Goal: Find specific page/section: Find specific page/section

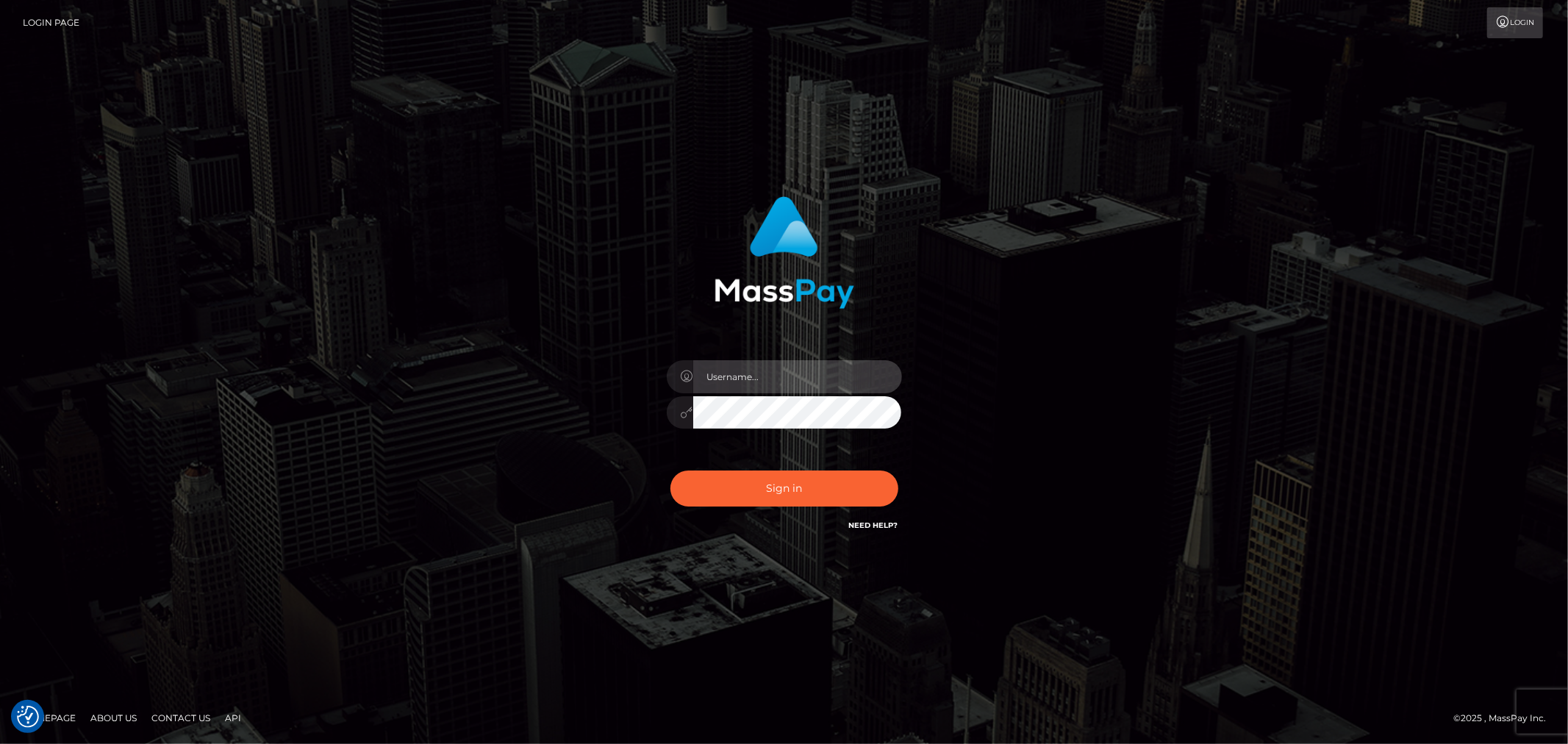
click at [814, 371] on input "text" at bounding box center [798, 377] width 209 height 33
type input "Raymundo.xcite"
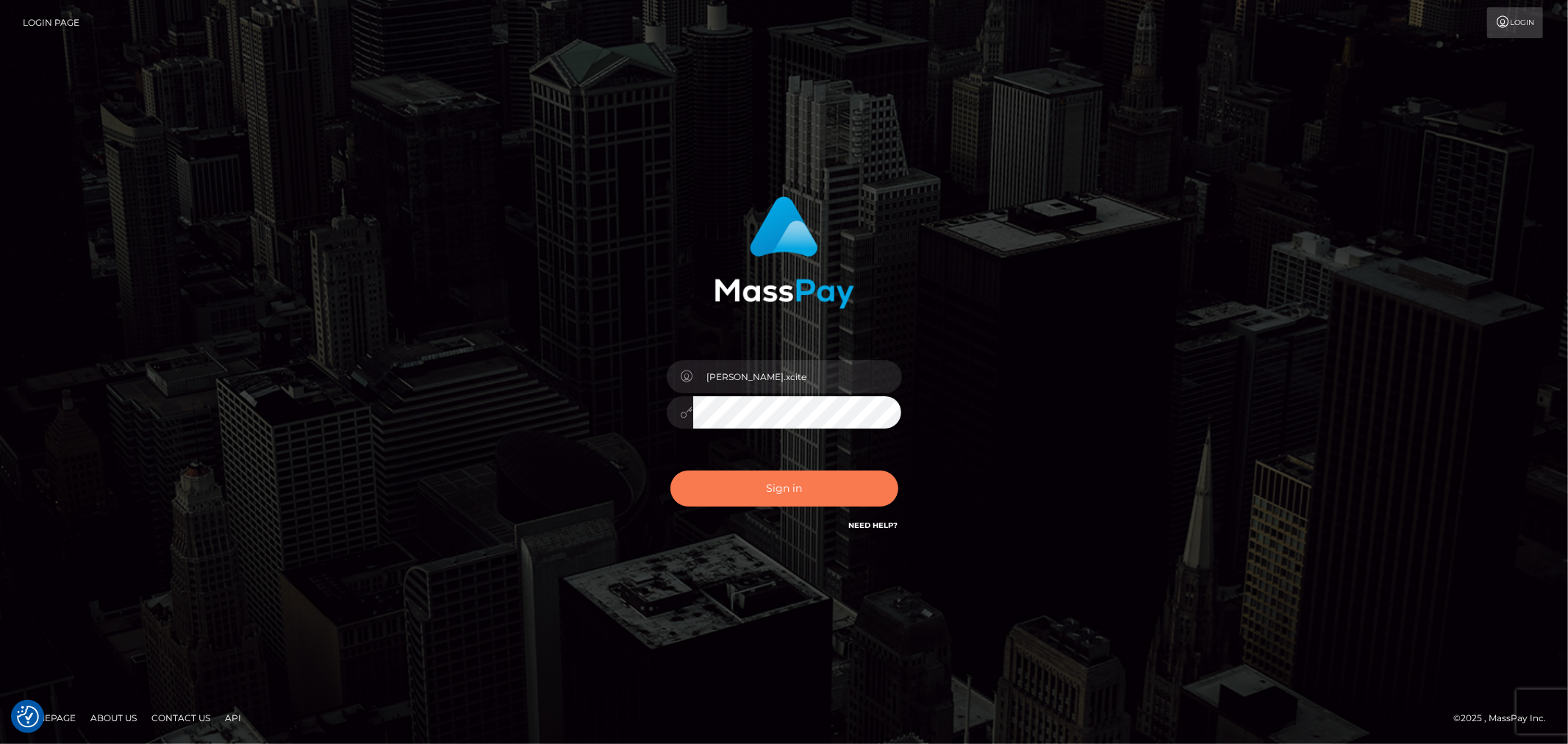
click at [797, 497] on button "Sign in" at bounding box center [784, 489] width 228 height 36
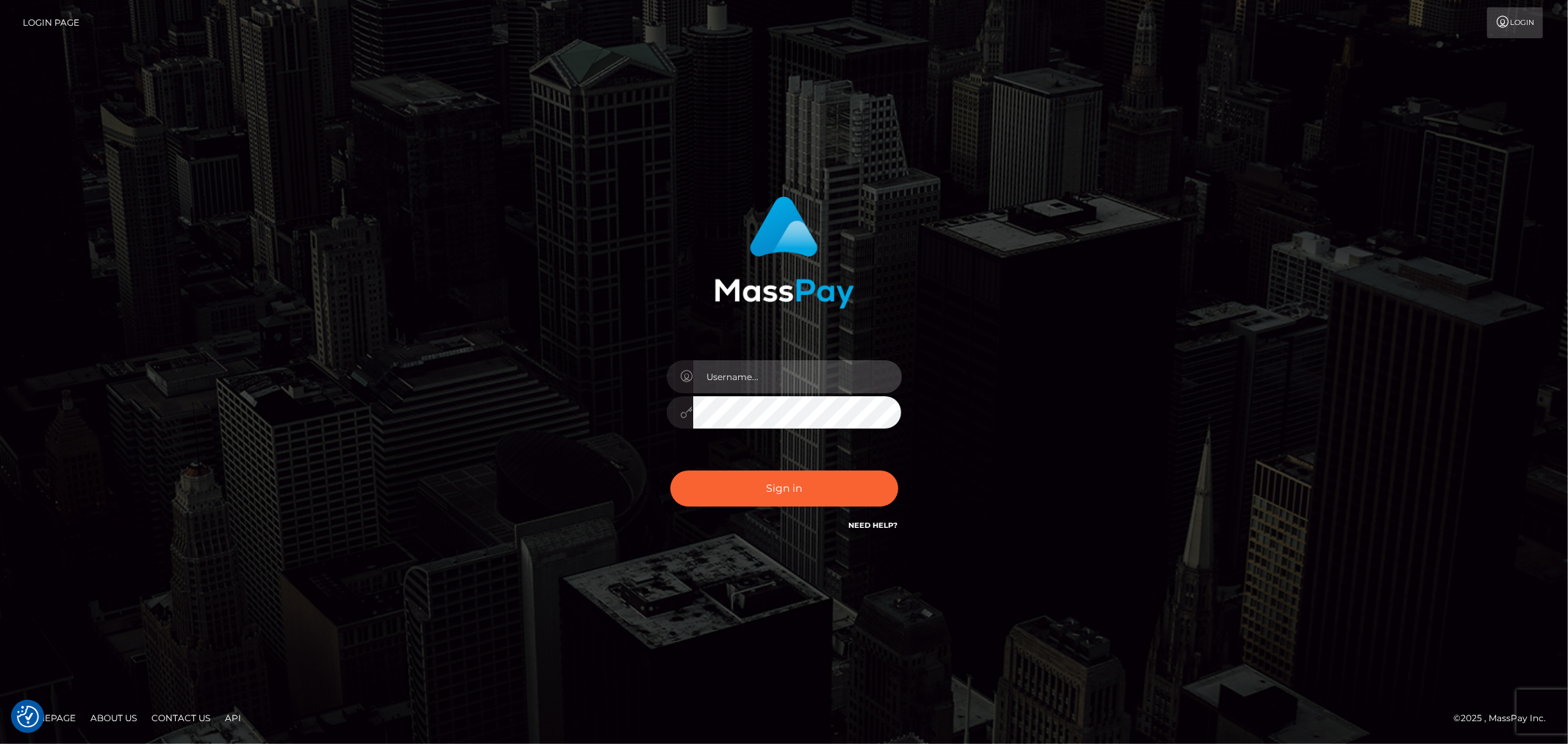
click at [833, 383] on input "text" at bounding box center [798, 377] width 209 height 33
type input "Raymundo.xcite"
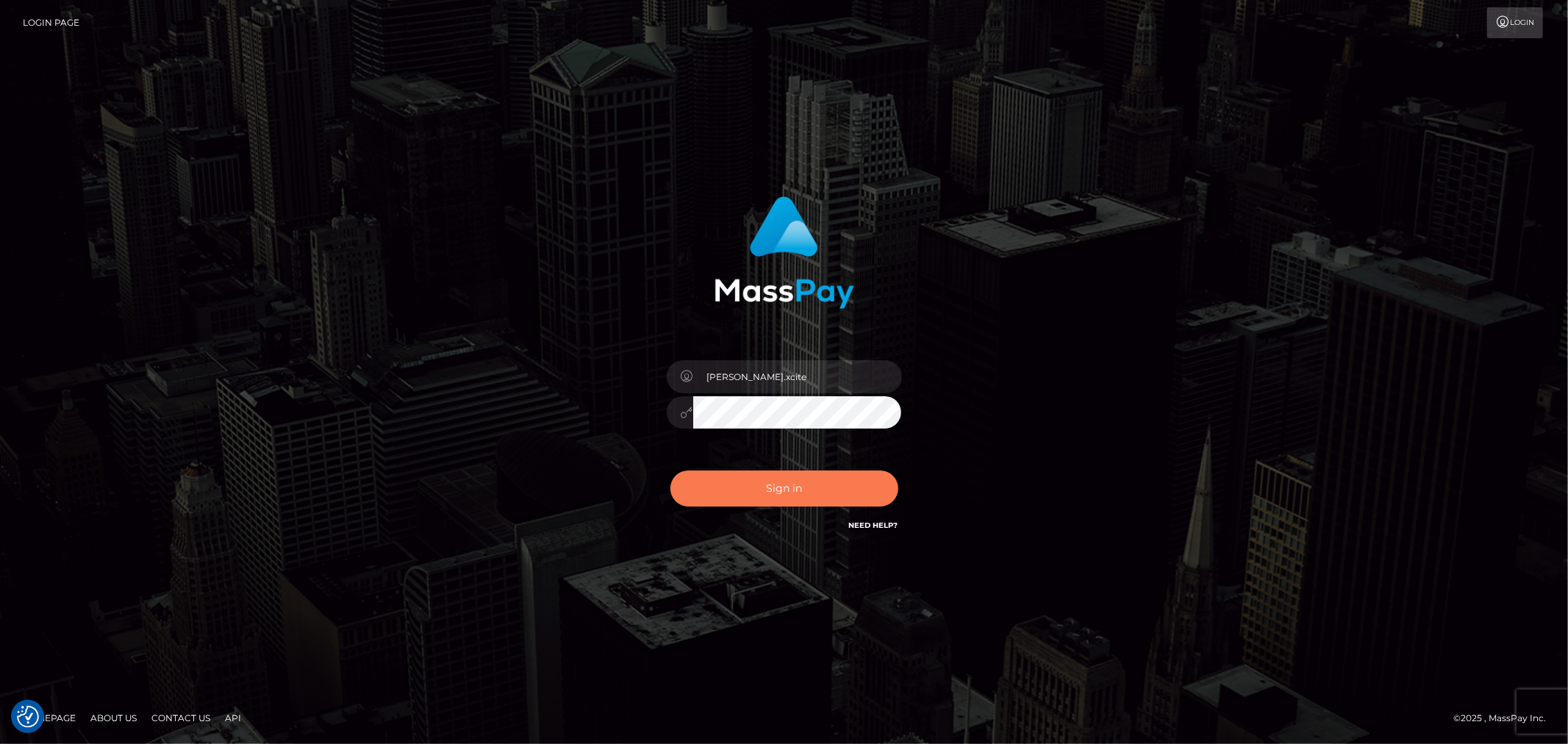
click at [812, 487] on button "Sign in" at bounding box center [784, 489] width 228 height 36
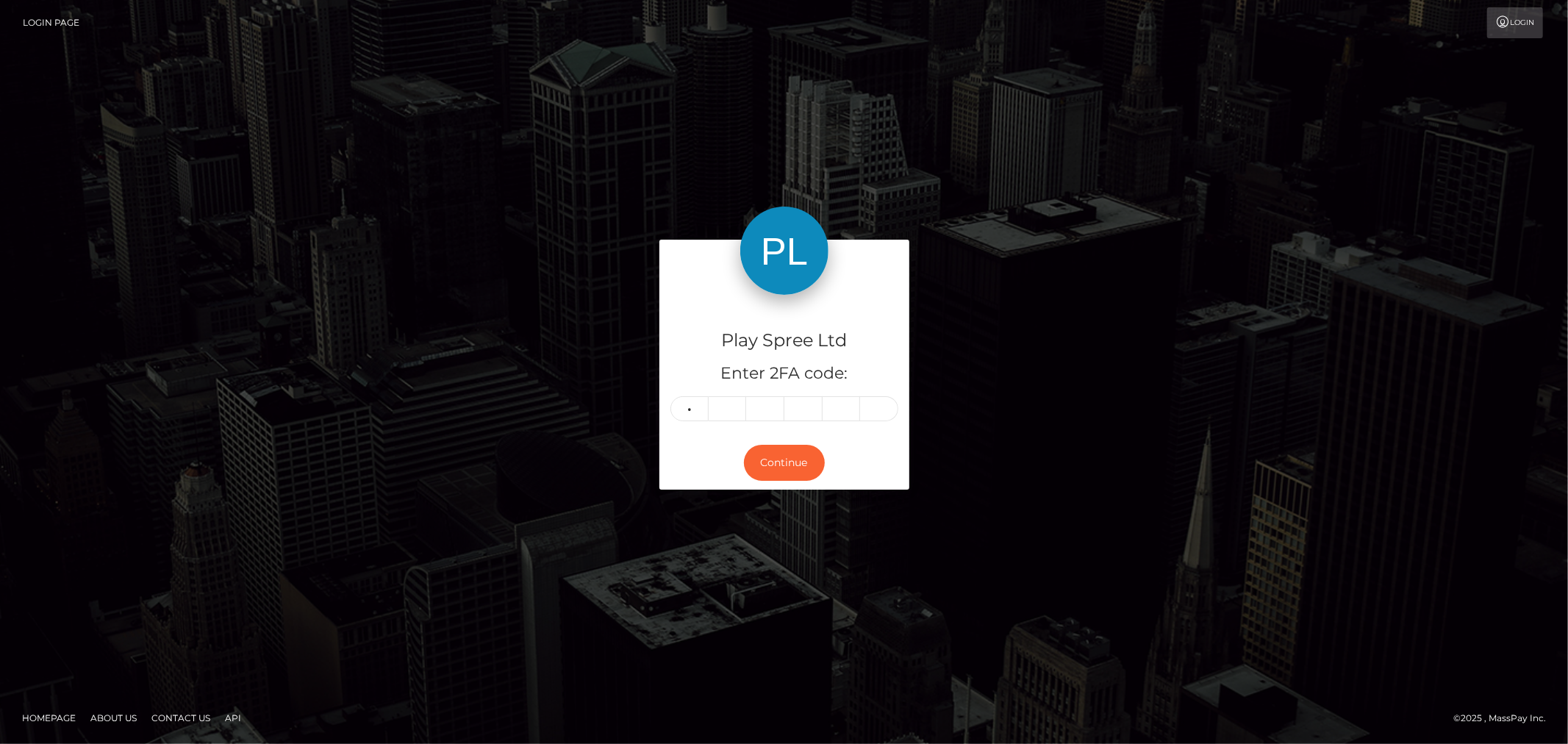
type input "5"
type input "2"
type input "1"
type input "3"
type input "4"
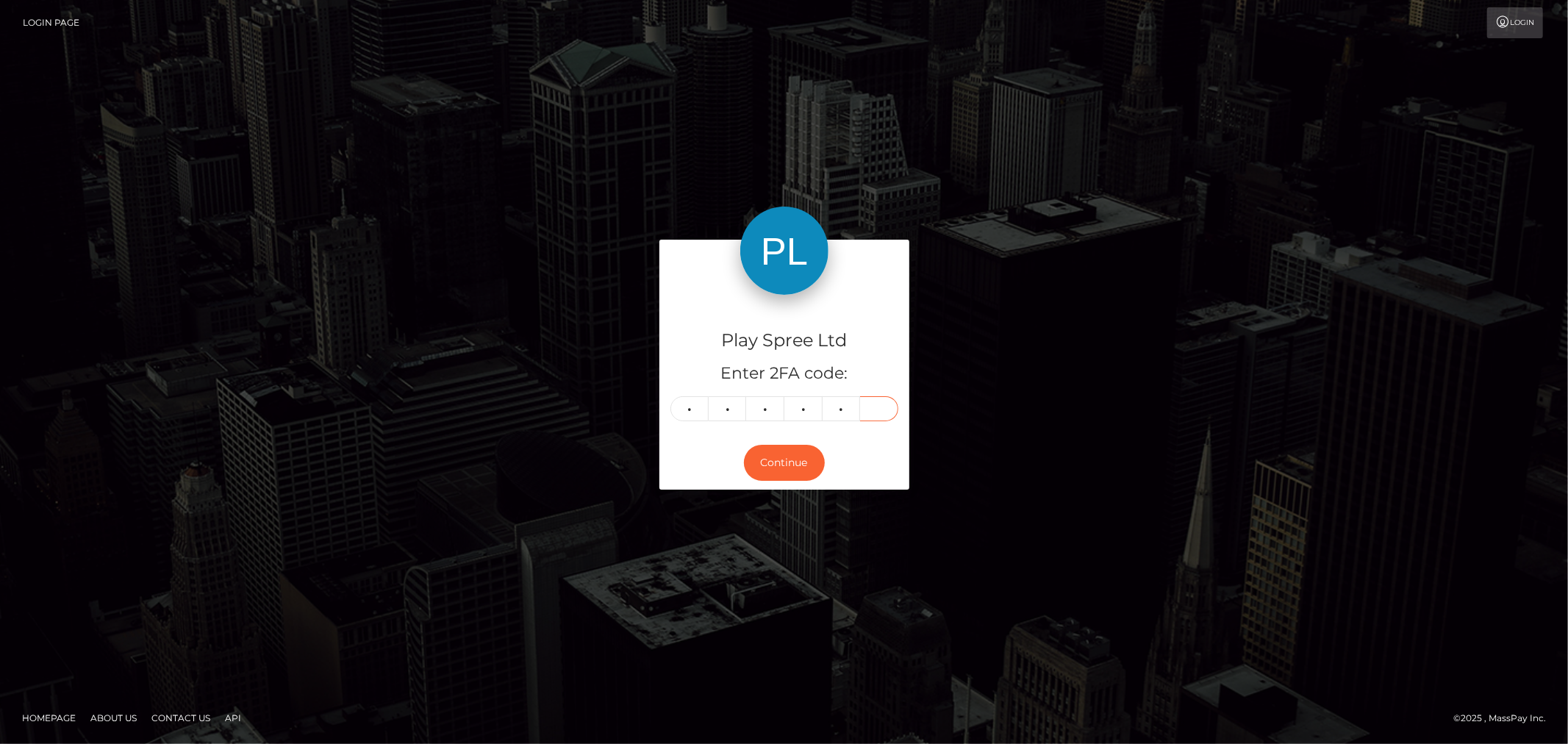
type input "5"
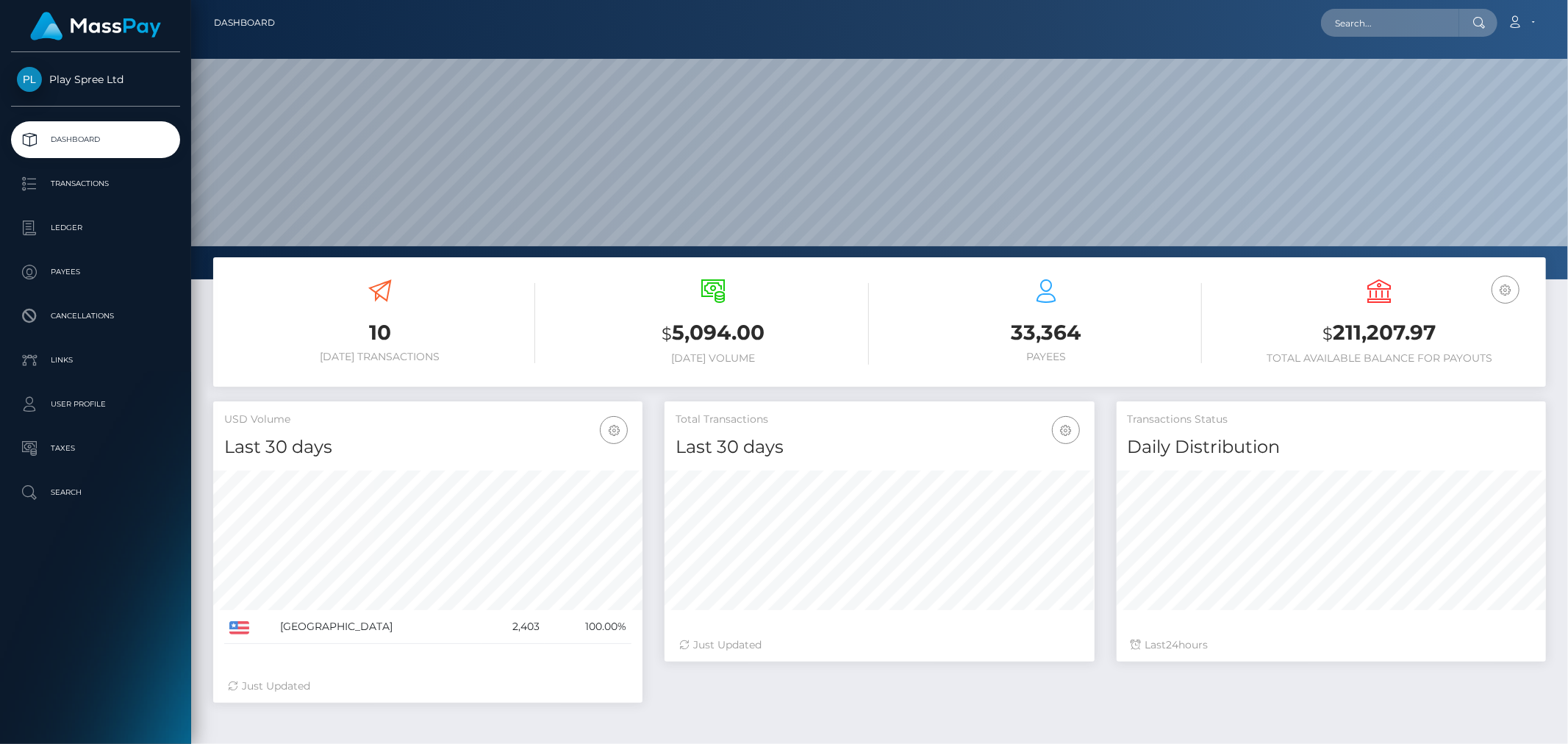
scroll to position [260, 429]
click at [1399, 28] on input "text" at bounding box center [1390, 22] width 138 height 28
paste input "1539087"
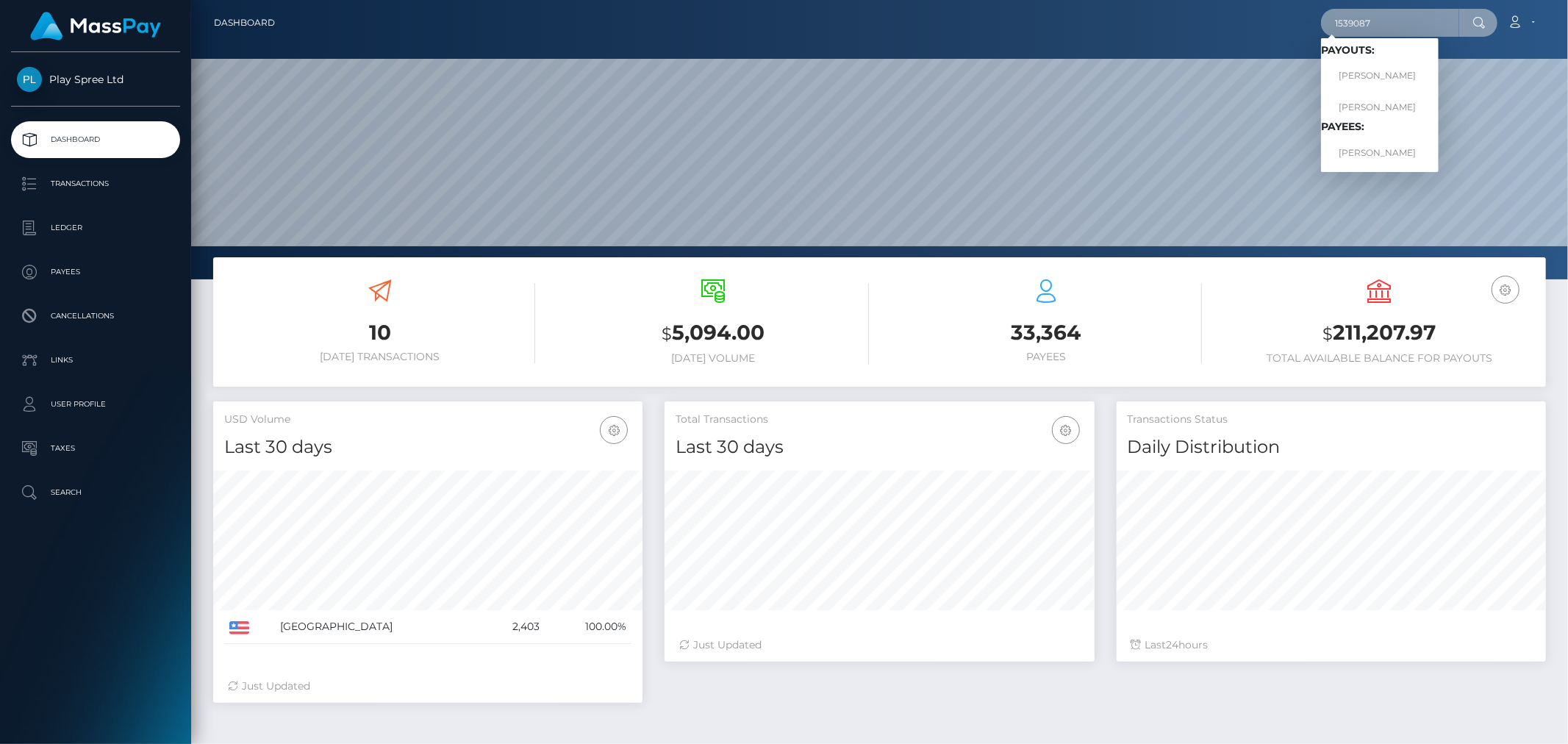
type input "1539087"
click at [1398, 152] on link "BROC ANTHONY SLEEK" at bounding box center [1380, 153] width 118 height 27
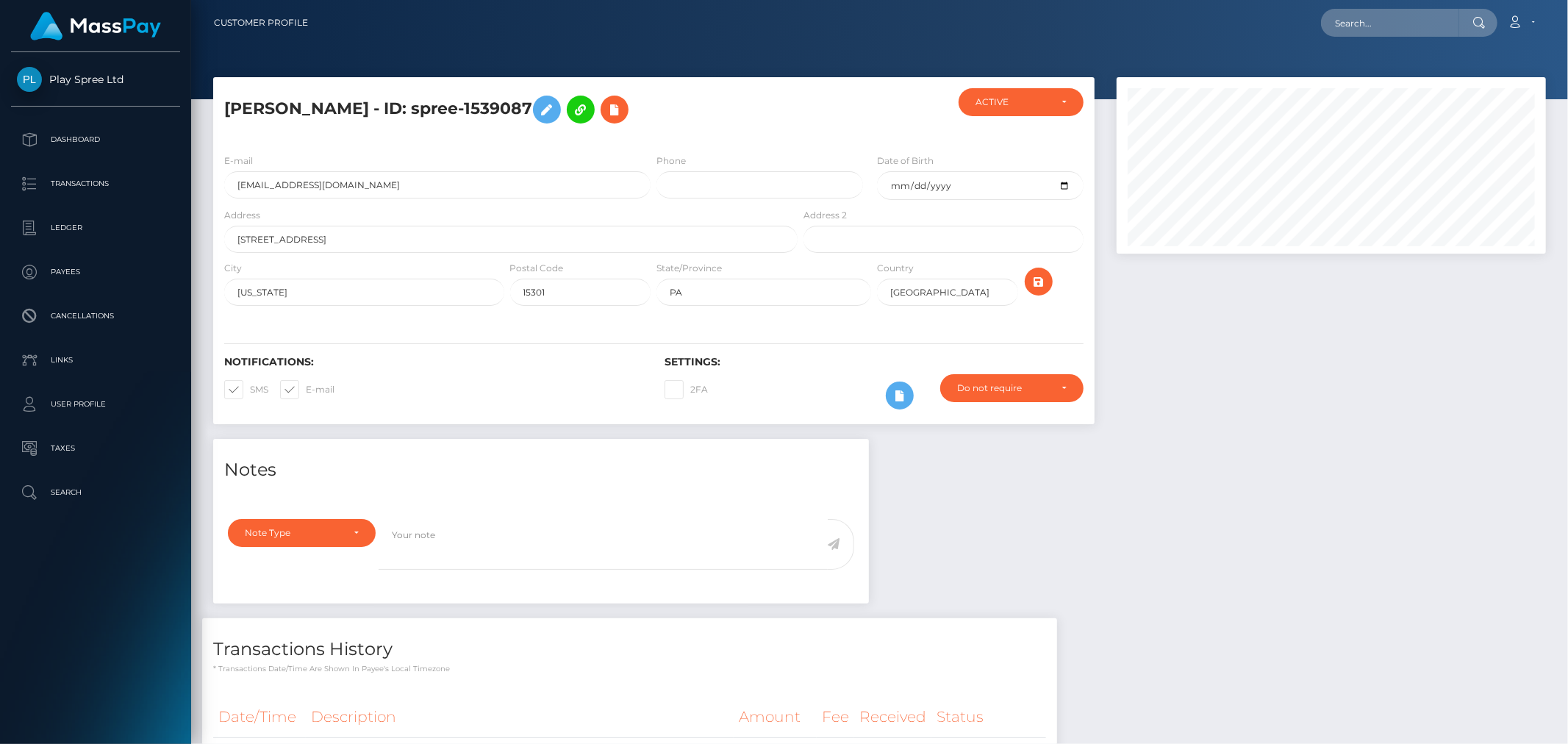
scroll to position [187, 0]
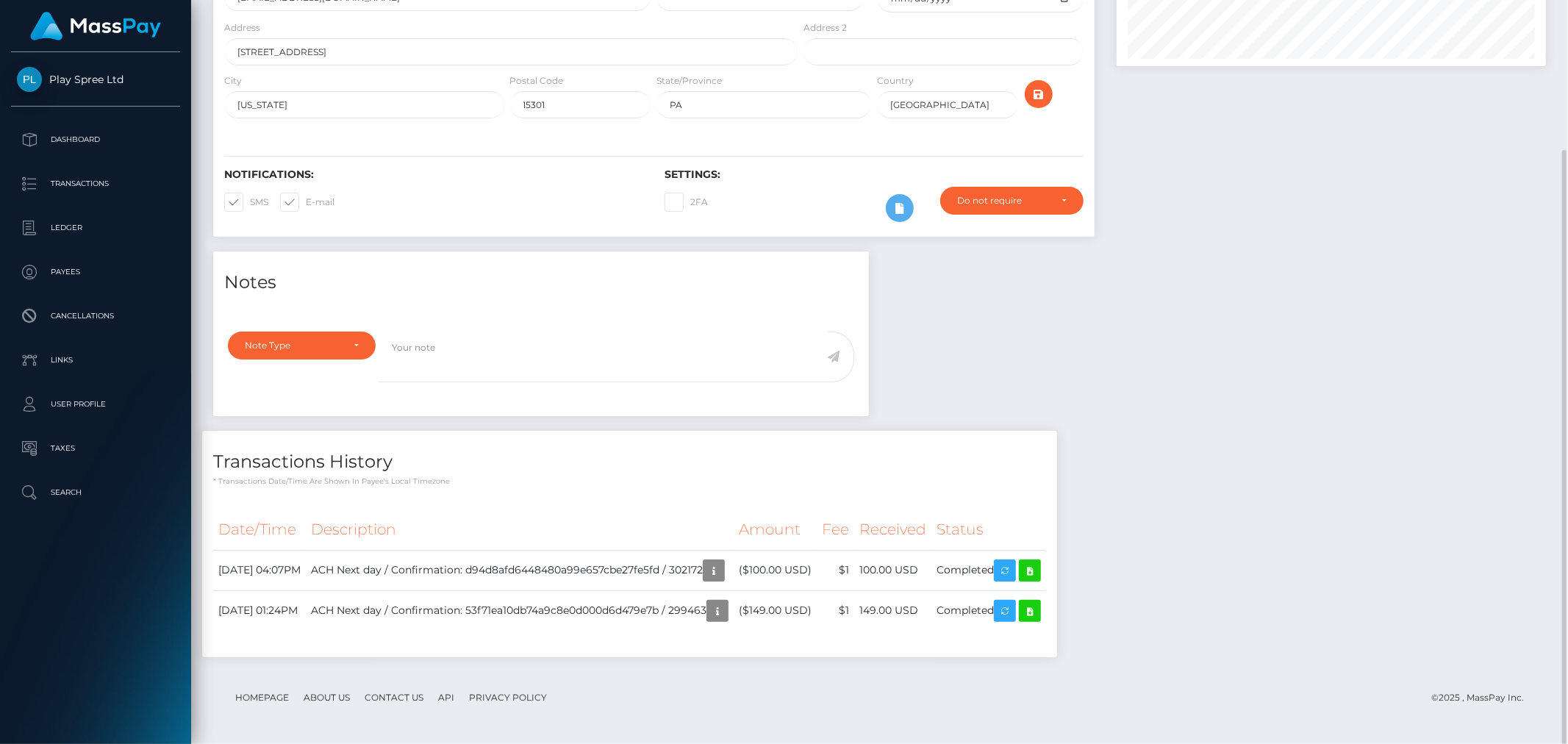
click at [1305, 481] on div "Notes Note Type Compliance Clear Compliance General Note Type" at bounding box center [880, 462] width 1355 height 421
drag, startPoint x: 1276, startPoint y: 373, endPoint x: 1284, endPoint y: 443, distance: 70.5
click at [1276, 375] on div "Notes Note Type Compliance Clear Compliance General Note Type" at bounding box center [880, 462] width 1355 height 421
drag, startPoint x: 1294, startPoint y: 454, endPoint x: 1275, endPoint y: 316, distance: 139.3
click at [1294, 453] on div "Notes Note Type Compliance Clear Compliance General Note Type" at bounding box center [880, 462] width 1355 height 421
